Goal: Transaction & Acquisition: Purchase product/service

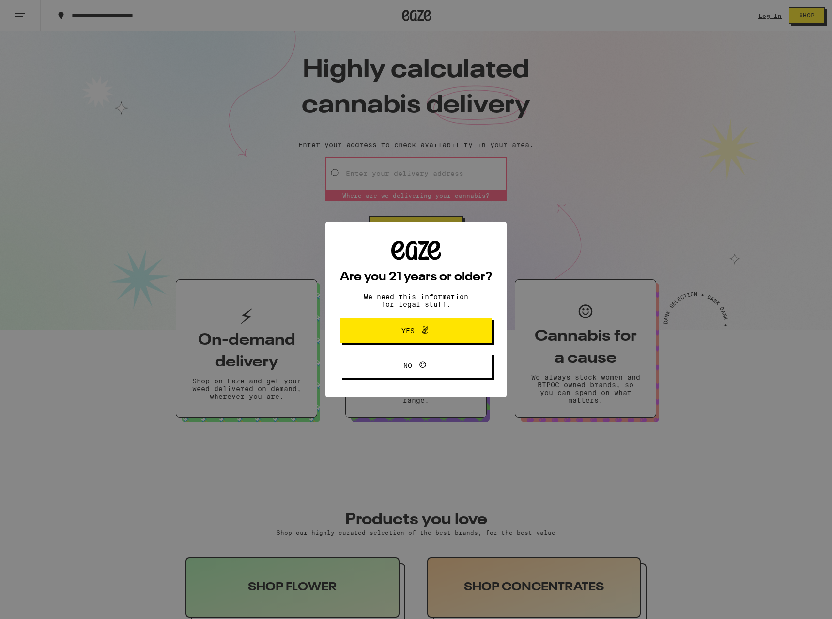
click at [436, 333] on span "Yes" at bounding box center [416, 330] width 74 height 13
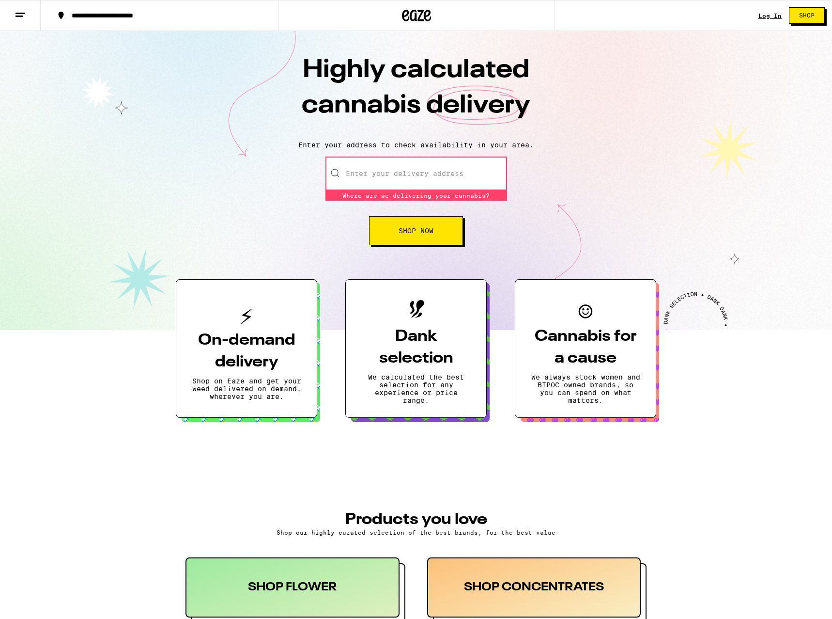
click at [422, 176] on input "Enter your delivery address" at bounding box center [417, 173] width 182 height 34
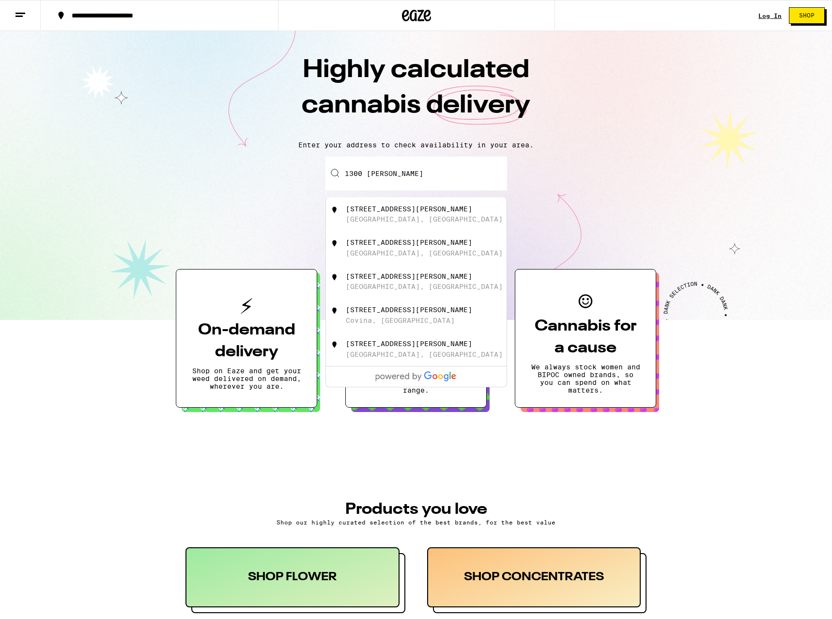
click at [410, 207] on div "[STREET_ADDRESS][PERSON_NAME]" at bounding box center [409, 209] width 126 height 8
type input "[STREET_ADDRESS][PERSON_NAME]"
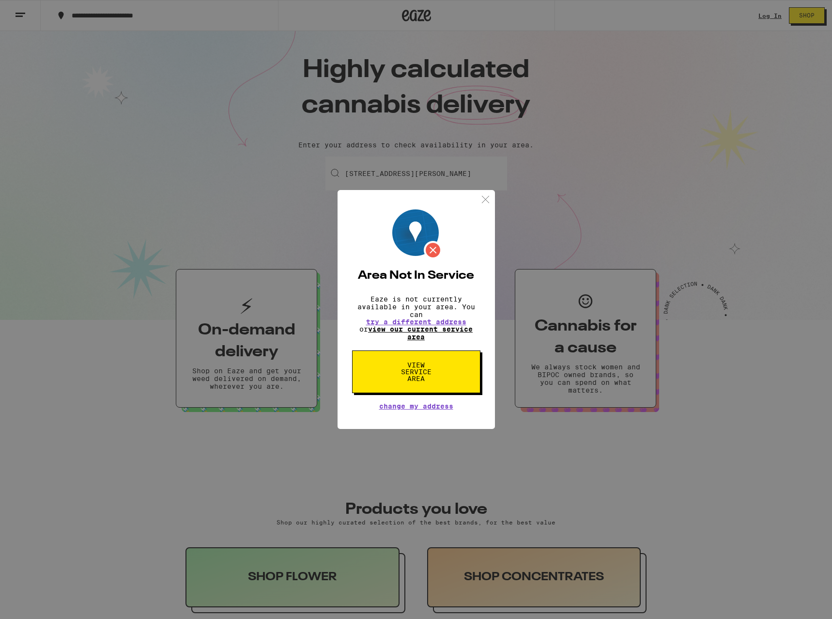
click at [429, 328] on link "view our current service area" at bounding box center [420, 333] width 105 height 16
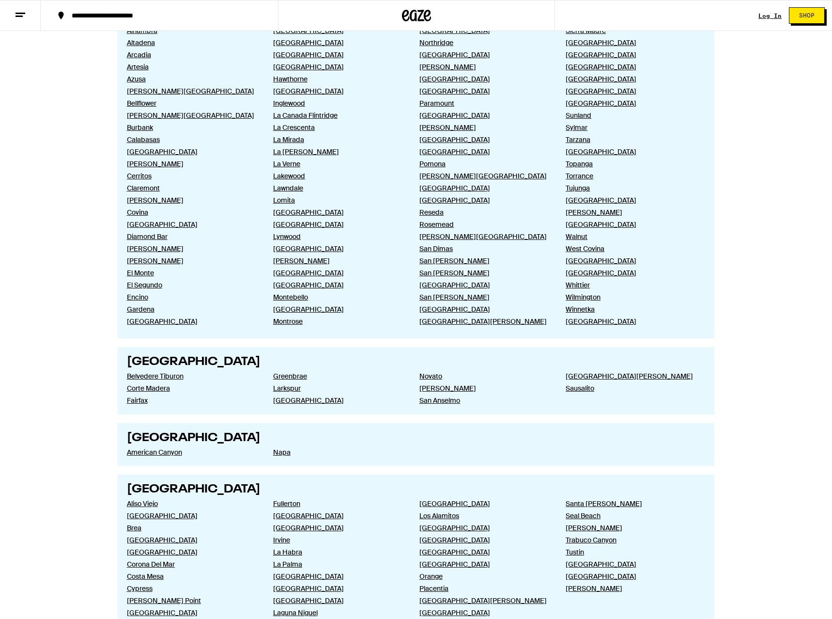
scroll to position [626, 0]
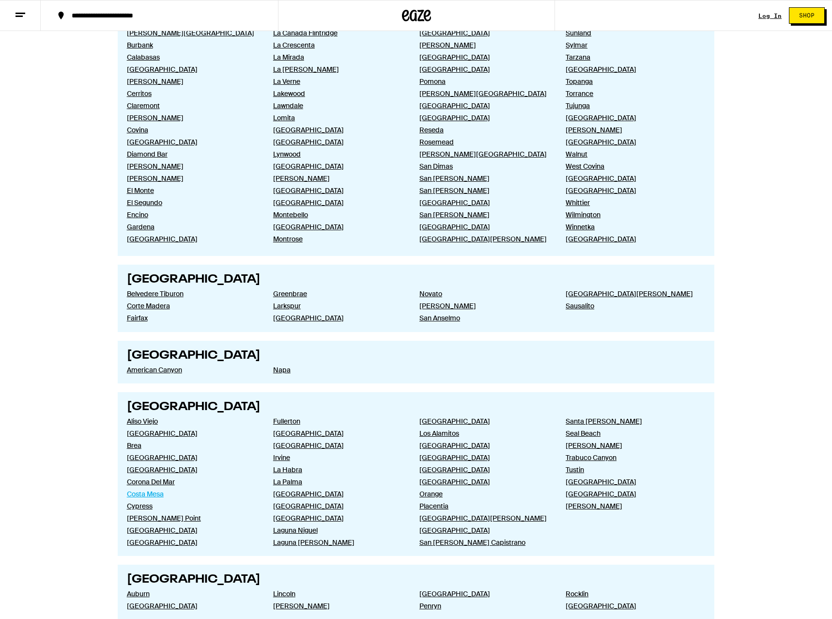
click at [143, 493] on link "Costa Mesa" at bounding box center [192, 493] width 131 height 9
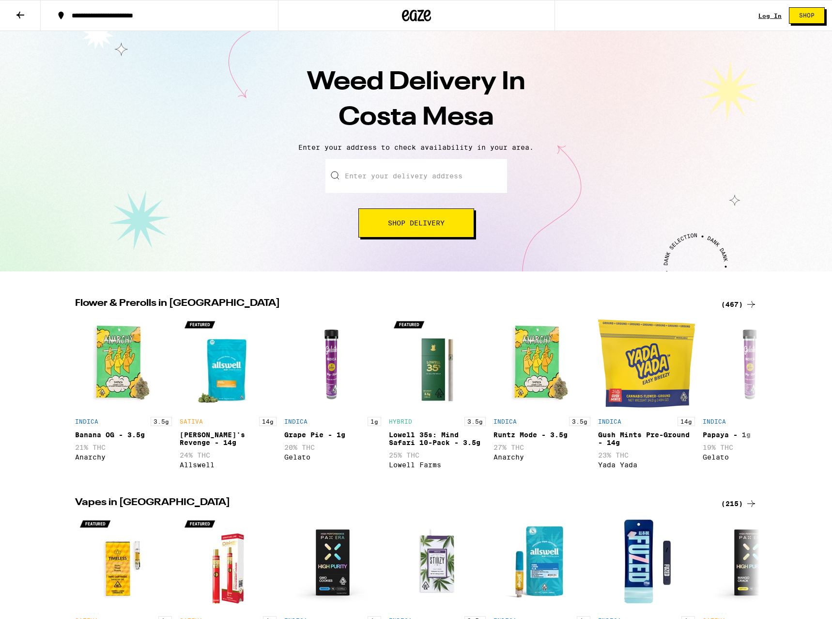
click at [431, 190] on input "Enter your delivery address" at bounding box center [417, 176] width 182 height 34
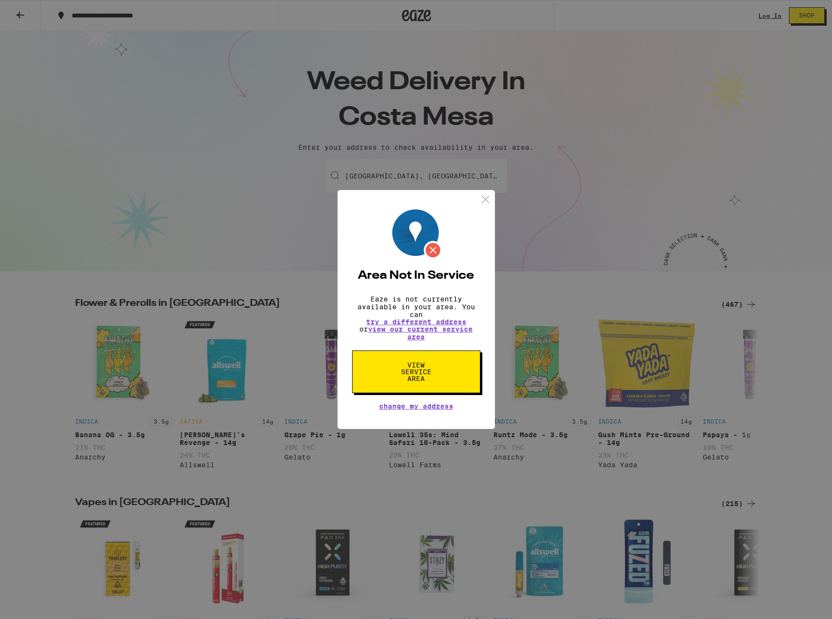
type input "[GEOGRAPHIC_DATA], [GEOGRAPHIC_DATA], [GEOGRAPHIC_DATA]"
click at [489, 201] on img at bounding box center [486, 199] width 12 height 12
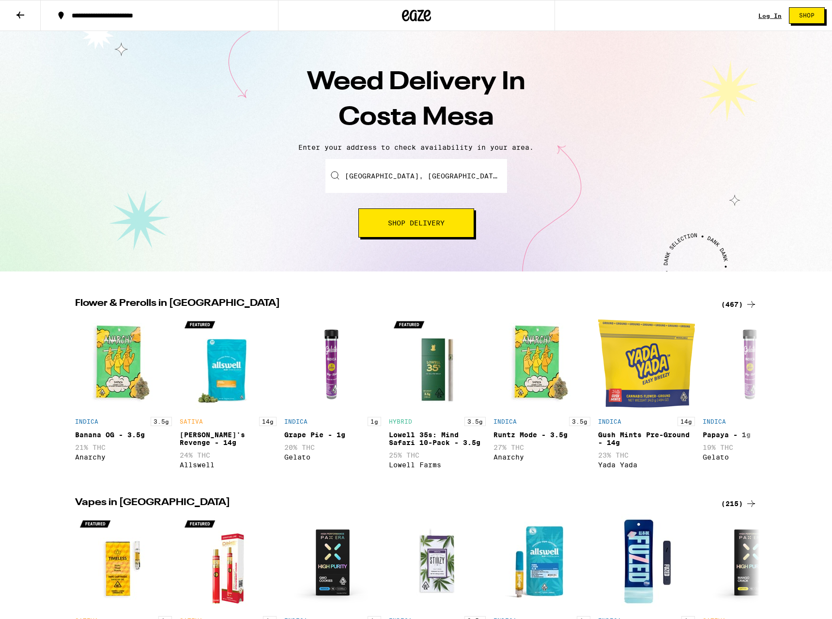
click at [774, 21] on div "Log In Shop" at bounding box center [796, 15] width 74 height 31
click at [774, 15] on link "Log In" at bounding box center [770, 16] width 23 height 6
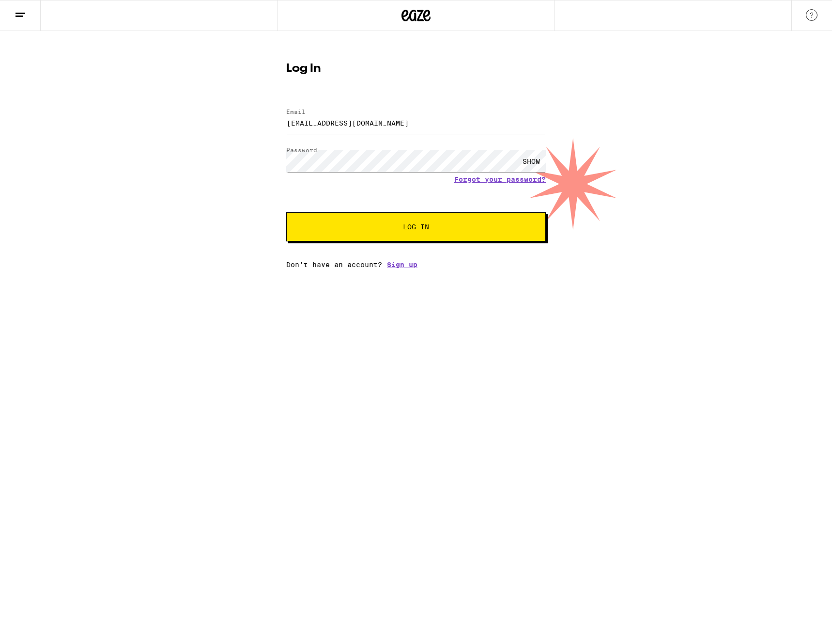
click at [404, 223] on button "Log In" at bounding box center [416, 226] width 260 height 29
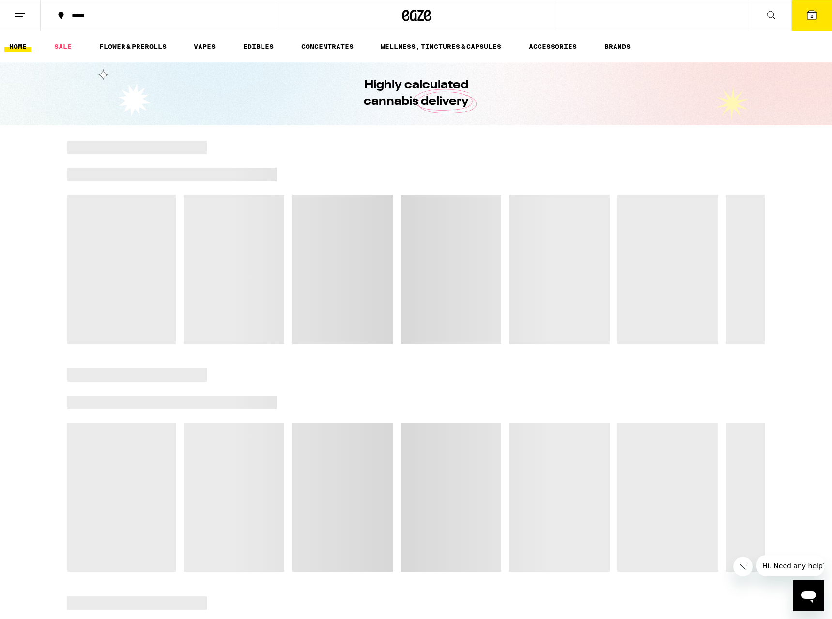
click at [775, 21] on button at bounding box center [771, 15] width 41 height 31
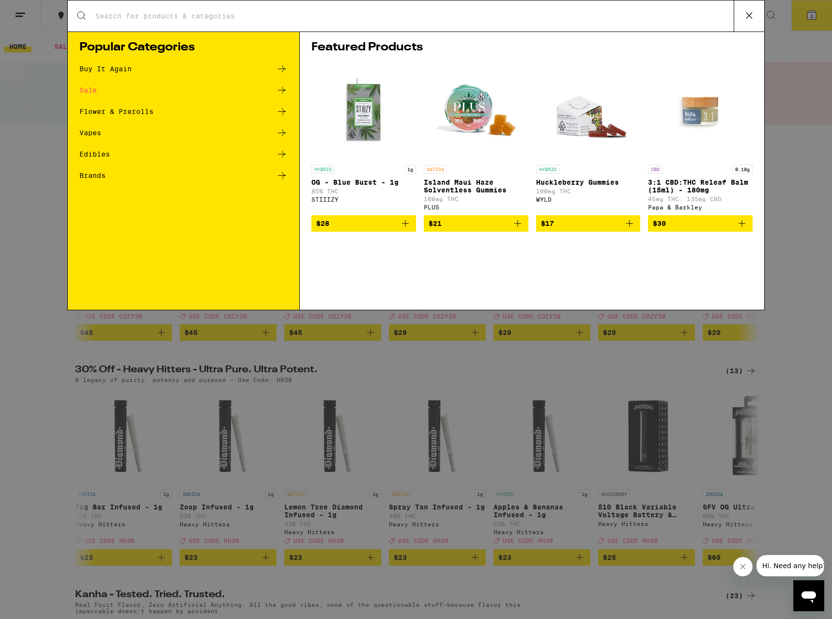
type input "f"
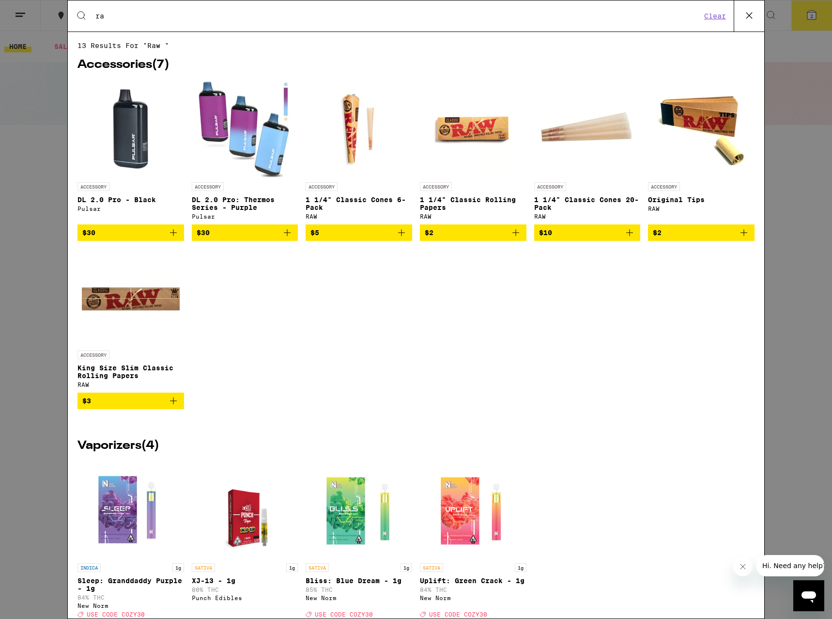
type input "r"
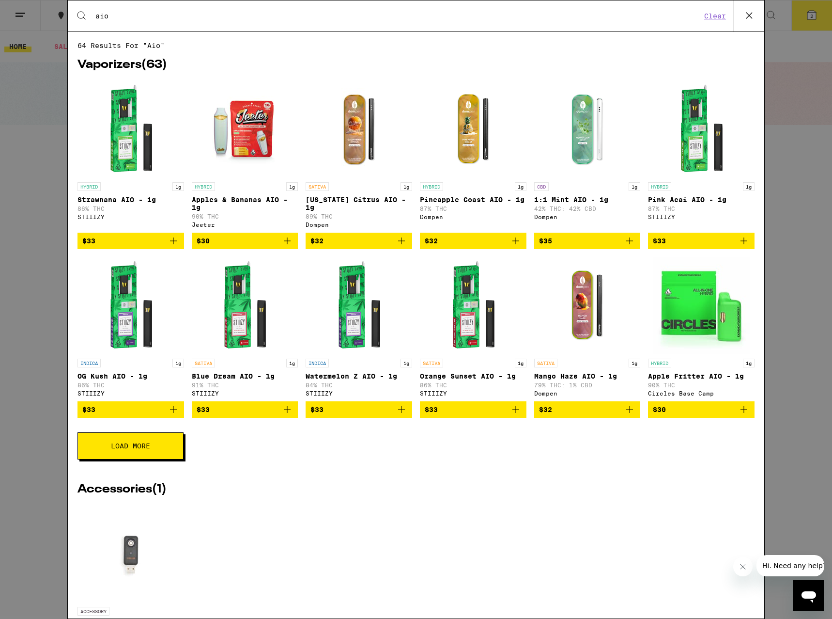
type input "aio"
click at [126, 459] on button "Load More" at bounding box center [131, 445] width 106 height 27
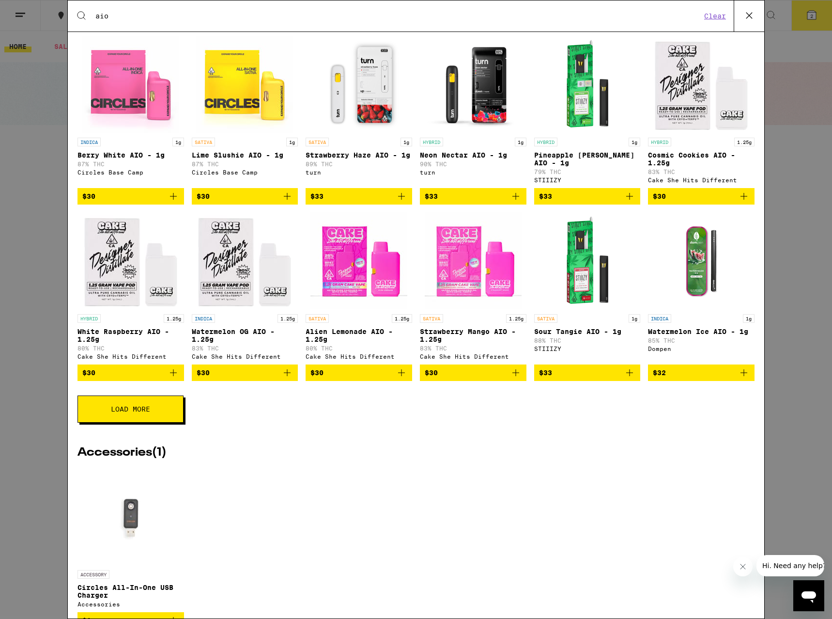
scroll to position [446, 0]
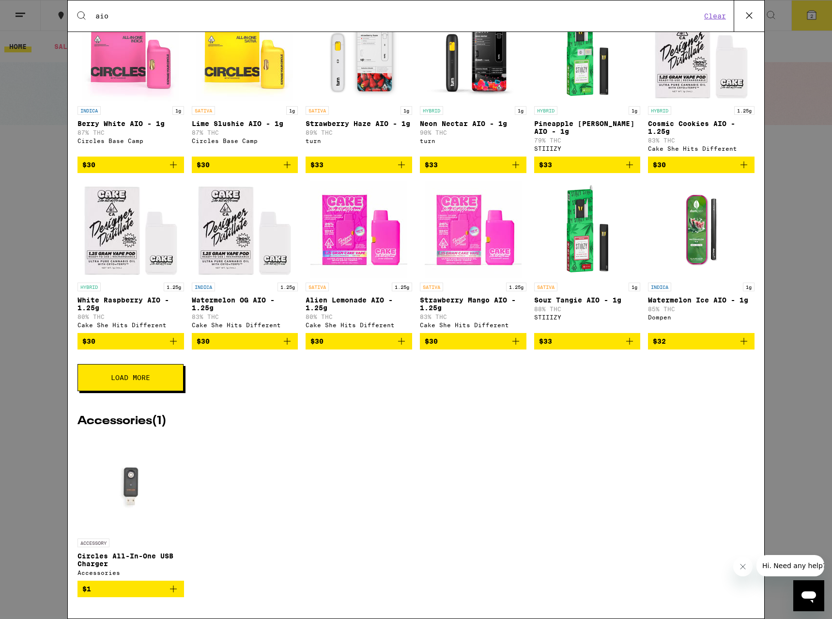
click at [104, 379] on button "Load More" at bounding box center [131, 377] width 106 height 27
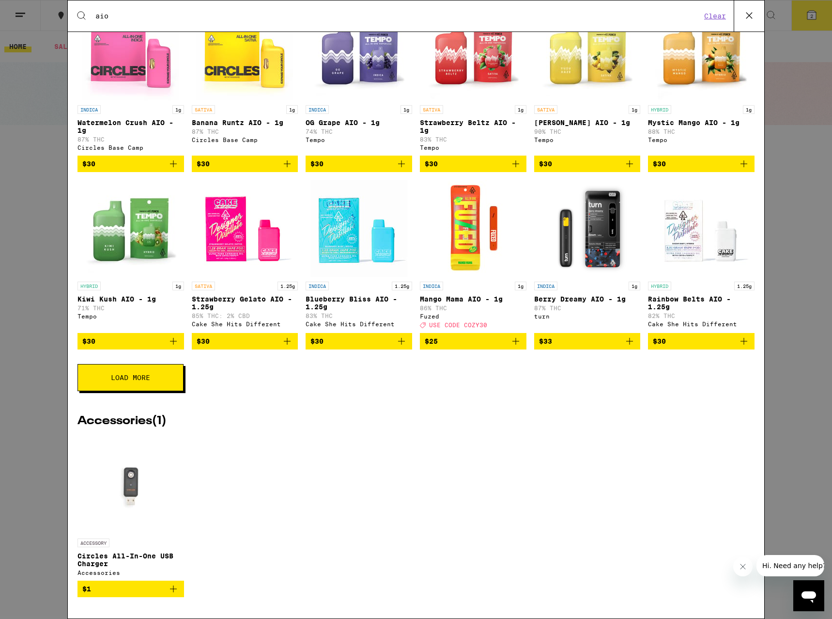
scroll to position [778, 0]
click at [157, 391] on button "Load More" at bounding box center [131, 377] width 106 height 27
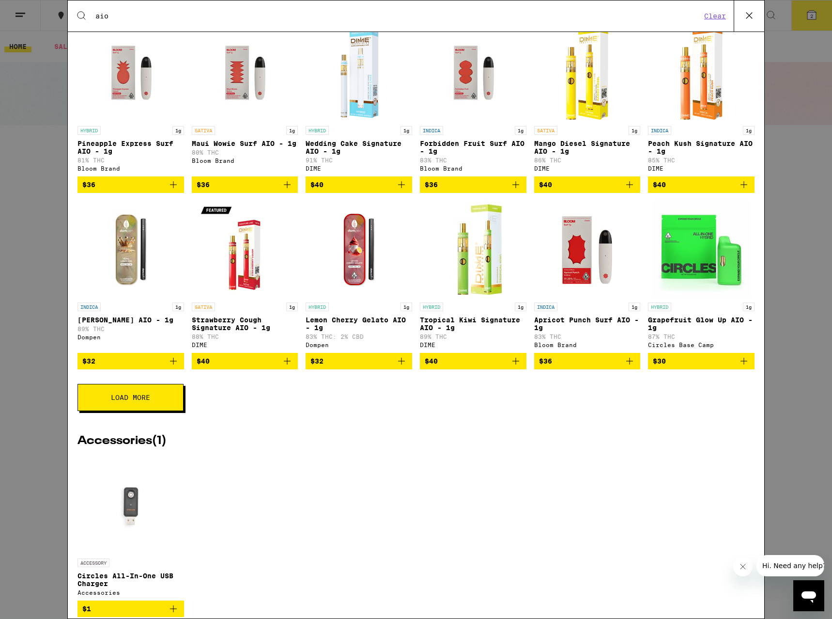
scroll to position [1126, 0]
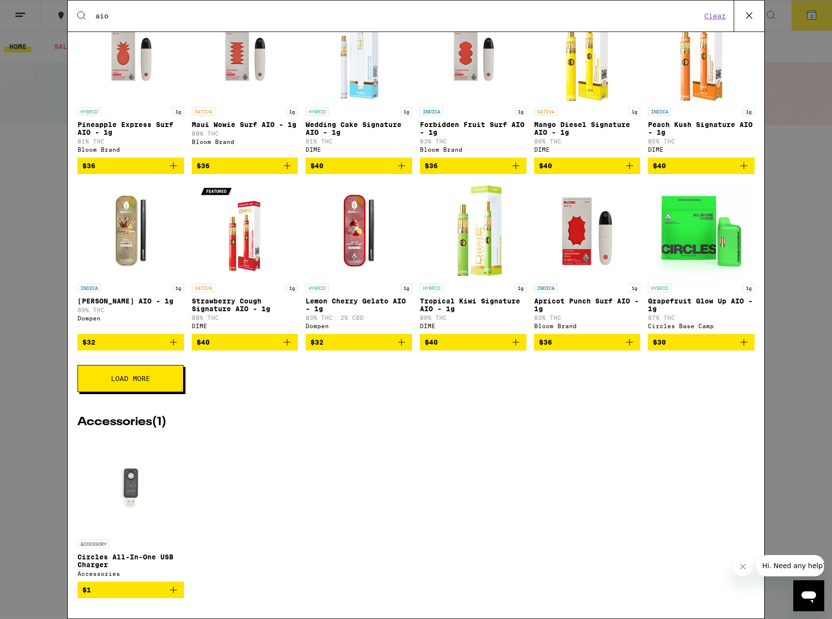
click at [161, 392] on button "Load More" at bounding box center [131, 378] width 106 height 27
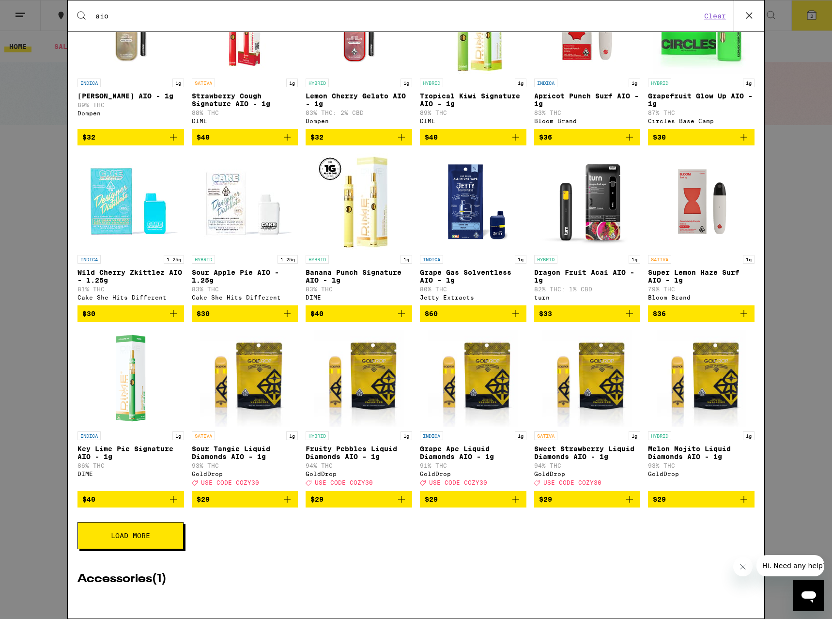
scroll to position [1388, 0]
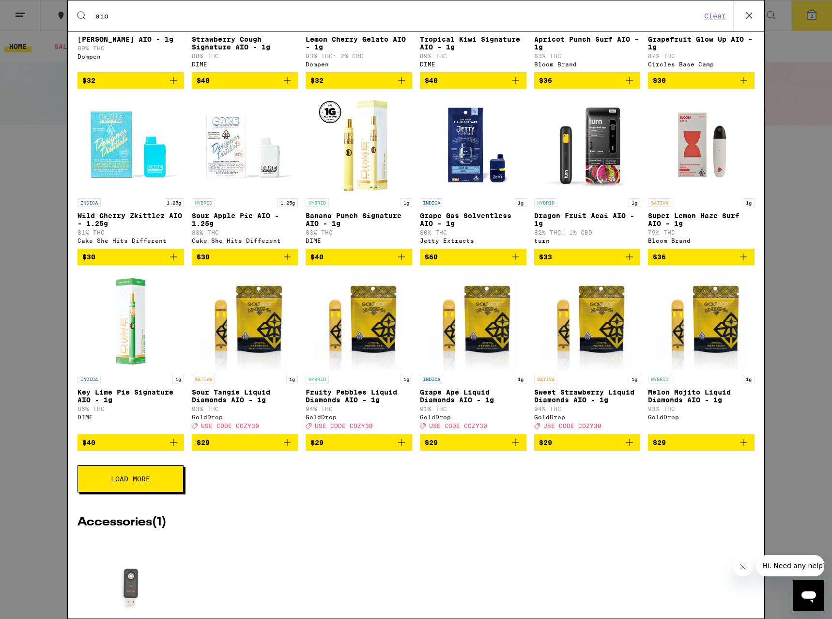
click at [164, 492] on button "Load More" at bounding box center [131, 478] width 106 height 27
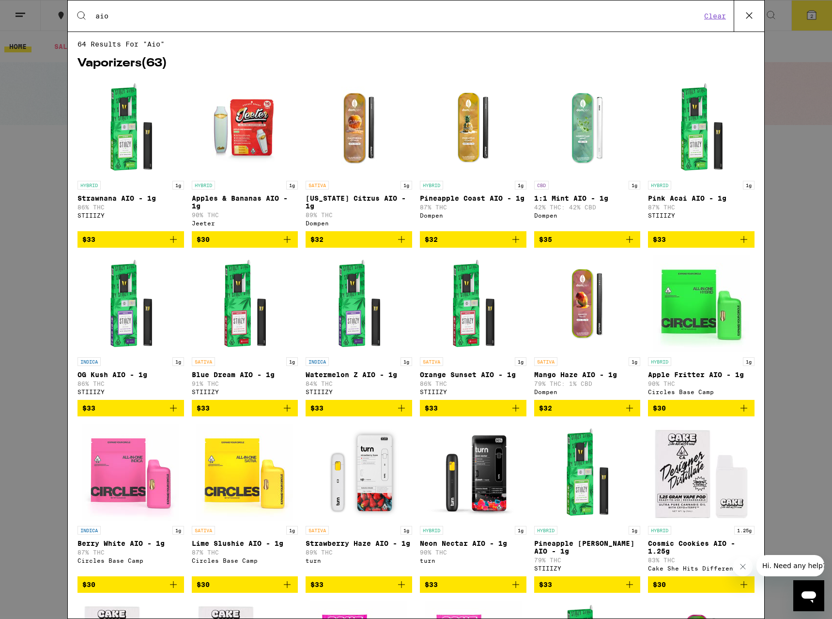
scroll to position [0, 0]
